Goal: Task Accomplishment & Management: Use online tool/utility

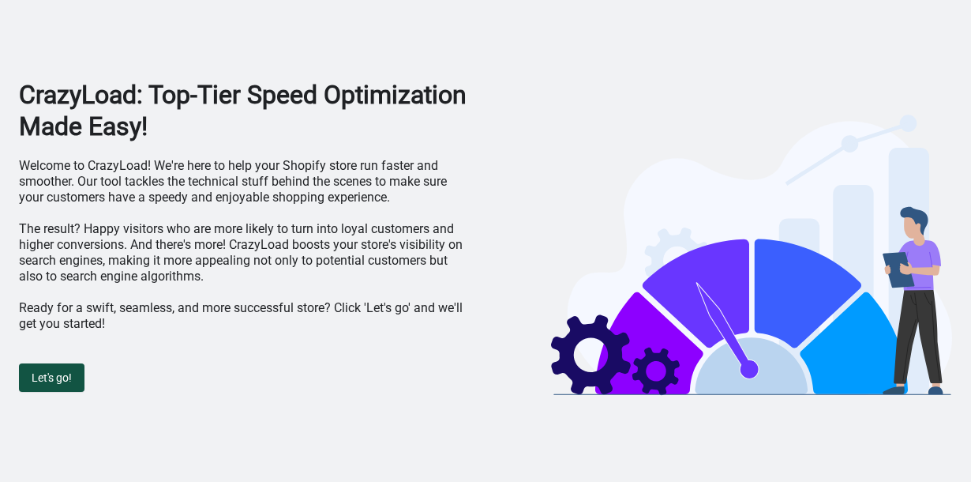
click at [62, 381] on span "Let's go!" at bounding box center [52, 377] width 40 height 13
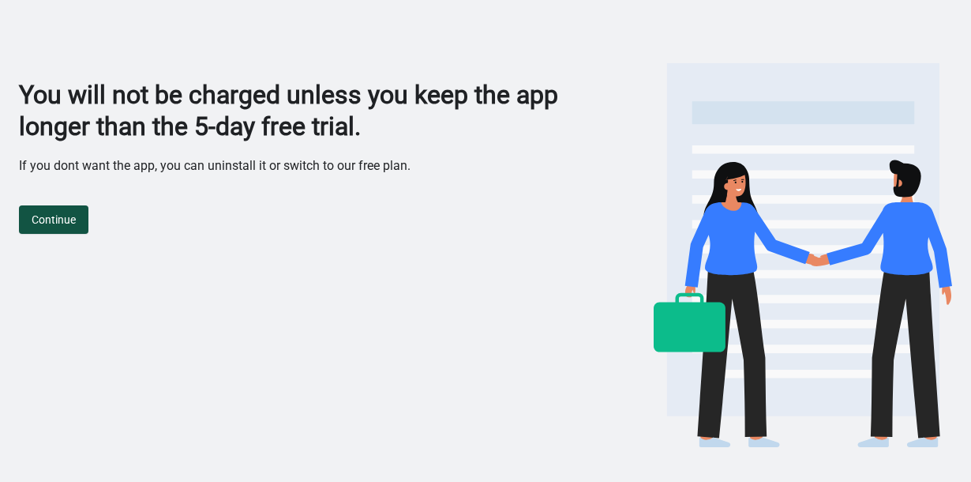
click at [67, 224] on span "Continue" at bounding box center [54, 219] width 44 height 13
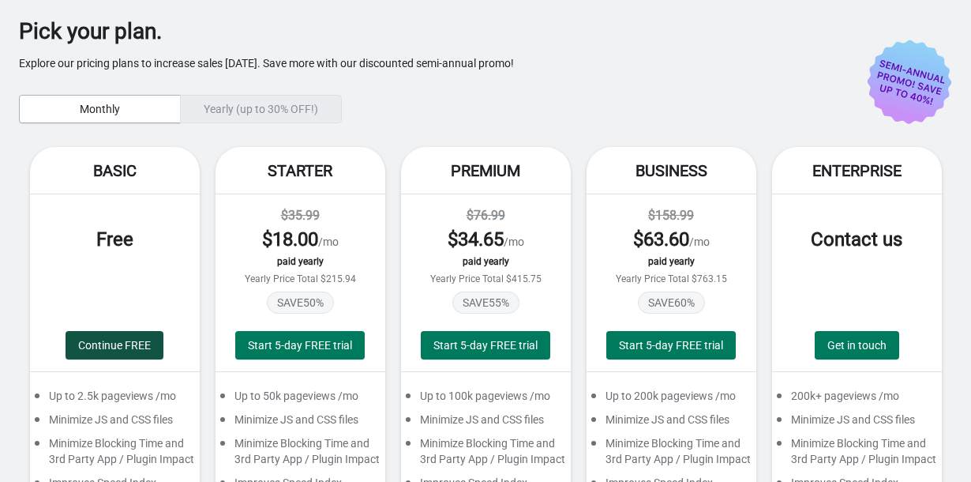
click at [138, 356] on button "Continue FREE" at bounding box center [115, 345] width 98 height 28
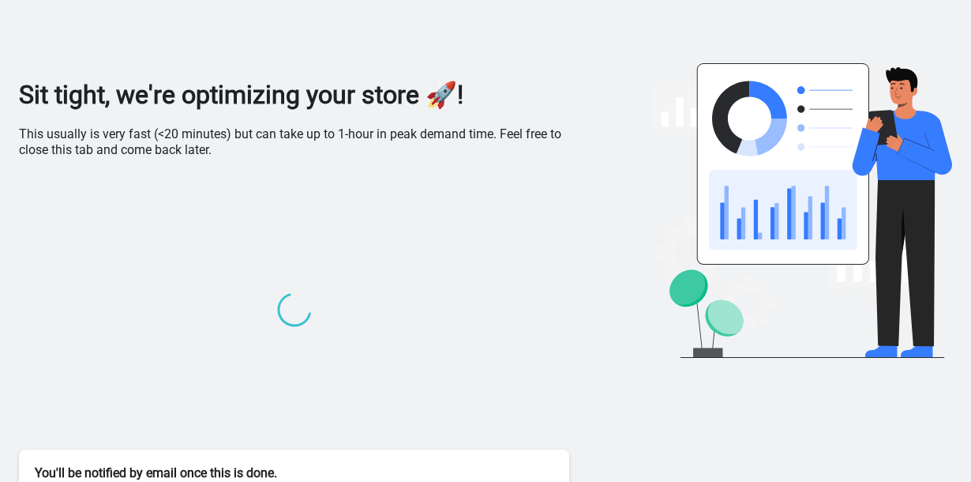
scroll to position [21, 0]
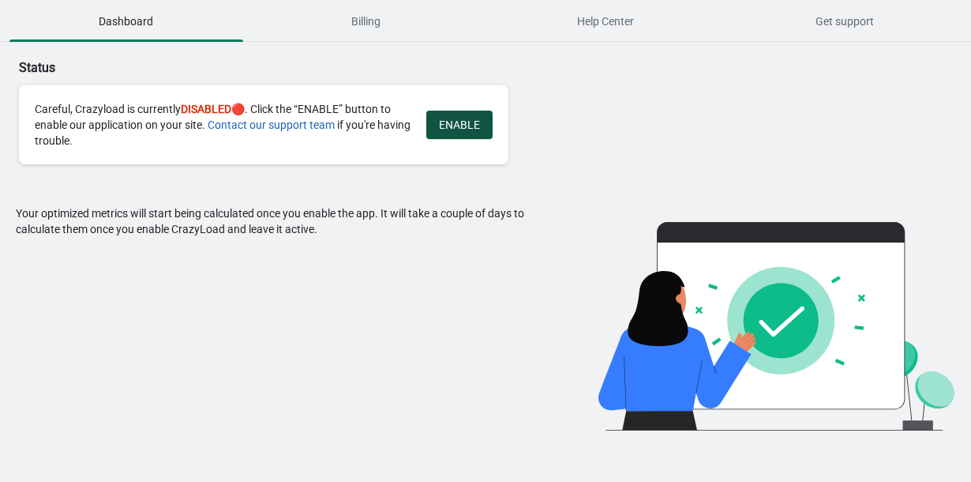
click at [451, 129] on span "ENABLE" at bounding box center [459, 124] width 41 height 13
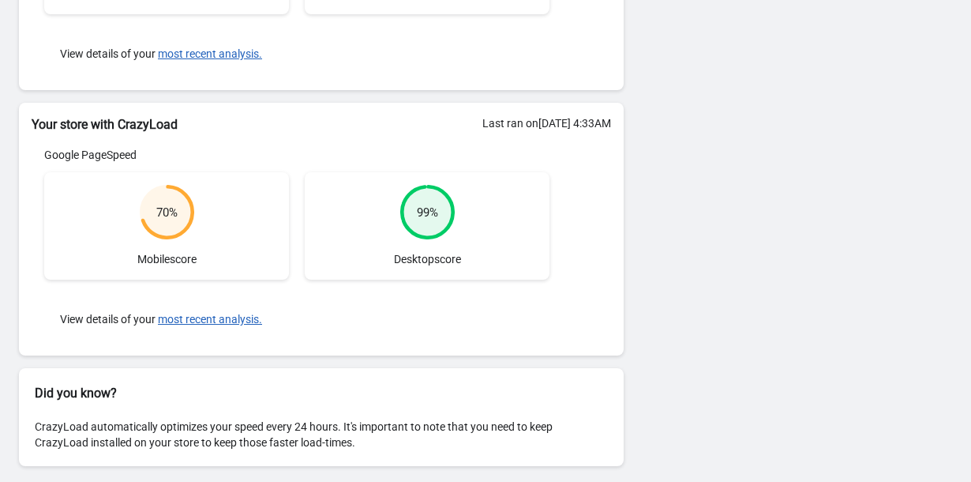
scroll to position [362, 0]
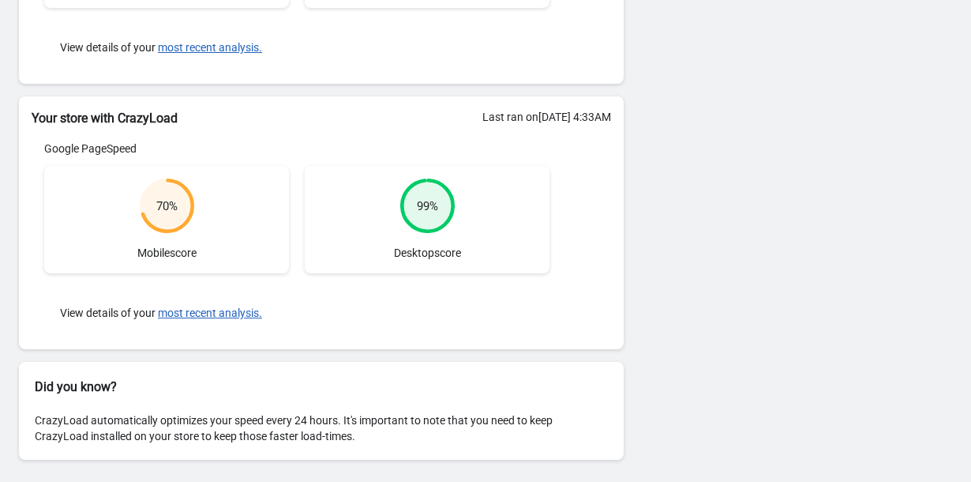
click at [171, 204] on div "70 %" at bounding box center [166, 206] width 21 height 16
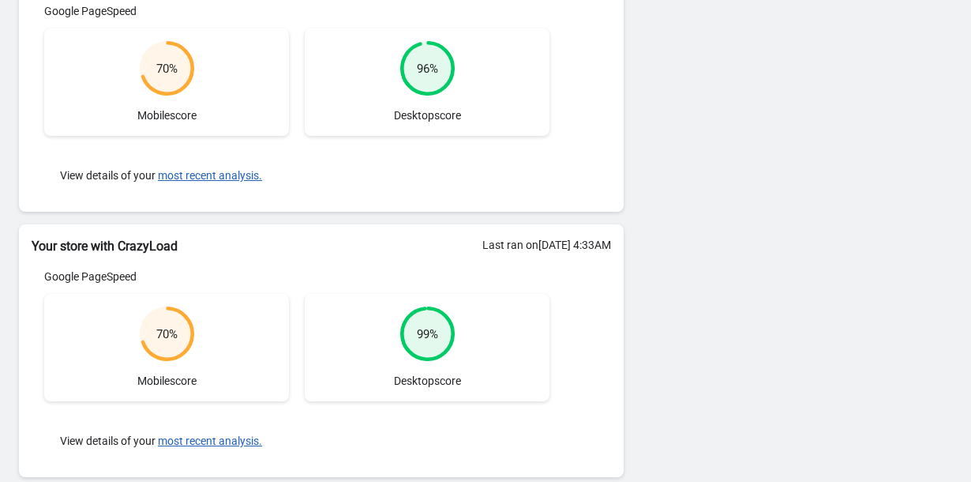
scroll to position [222, 0]
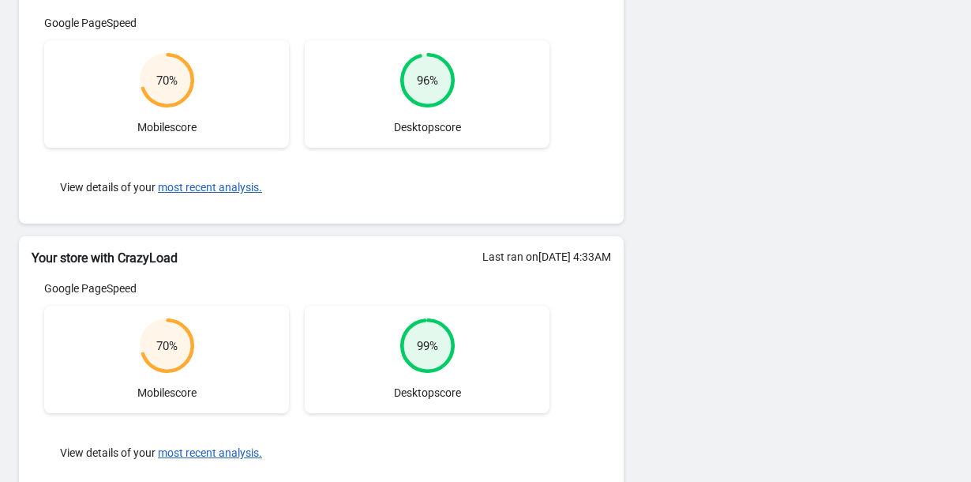
click at [169, 118] on div "70 % Mobile score" at bounding box center [166, 93] width 245 height 107
click at [176, 135] on div "70 % Mobile score" at bounding box center [166, 93] width 245 height 107
click at [207, 182] on button "most recent analysis." at bounding box center [210, 187] width 104 height 13
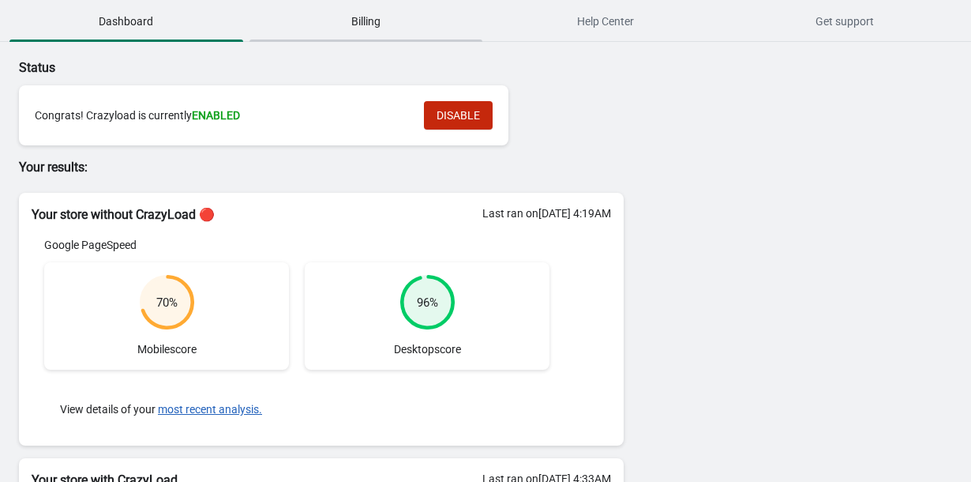
click at [371, 21] on span "Billing" at bounding box center [367, 21] width 234 height 28
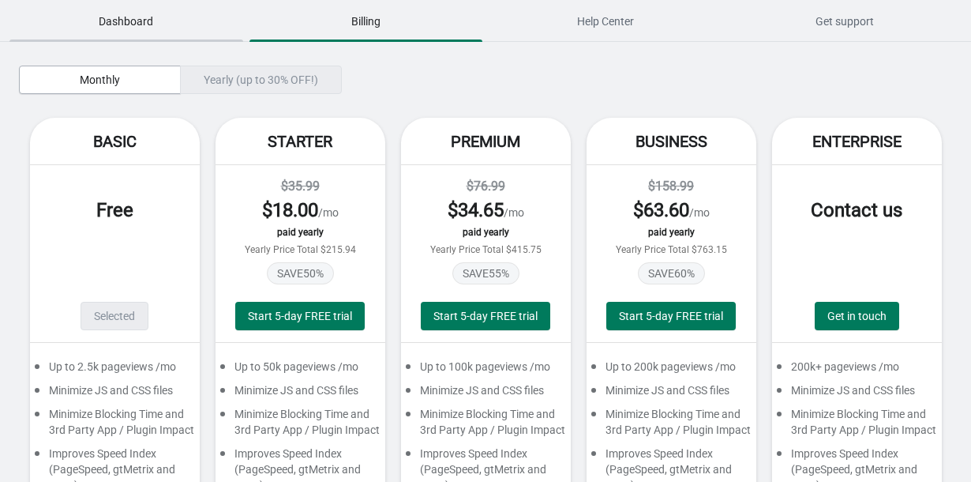
click at [128, 27] on span "Dashboard" at bounding box center [126, 21] width 234 height 28
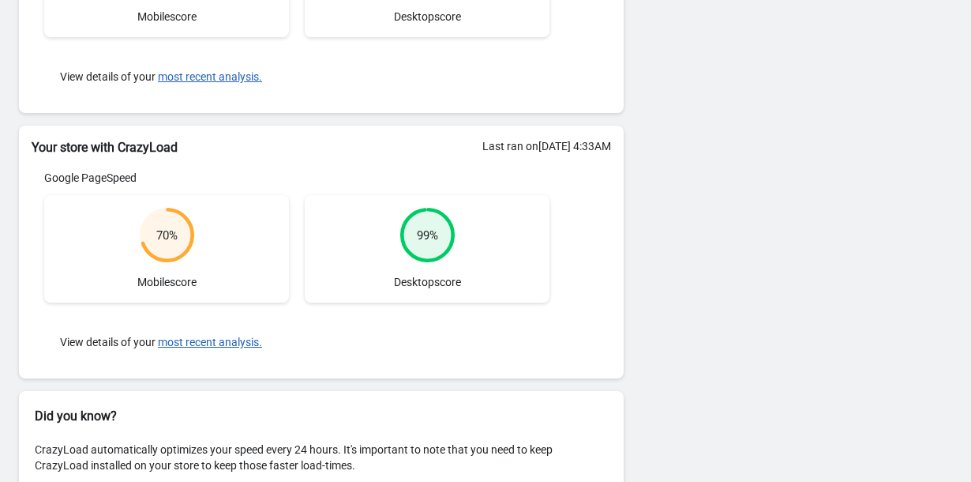
scroll to position [362, 0]
